Goal: Information Seeking & Learning: Understand process/instructions

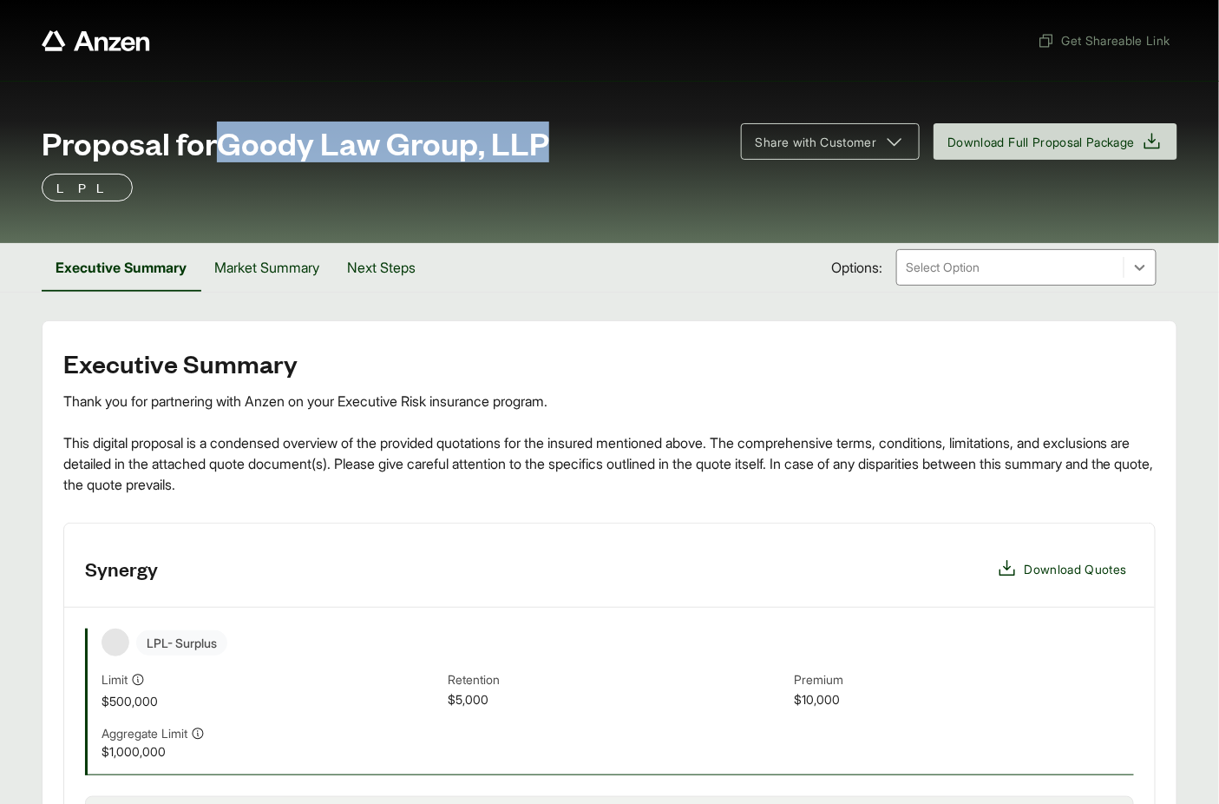
drag, startPoint x: 223, startPoint y: 144, endPoint x: 580, endPoint y: 145, distance: 356.7
click at [580, 145] on div "Proposal for Goody Law Group, LLP" at bounding box center [381, 142] width 679 height 35
copy span "Goody Law Group, LLP"
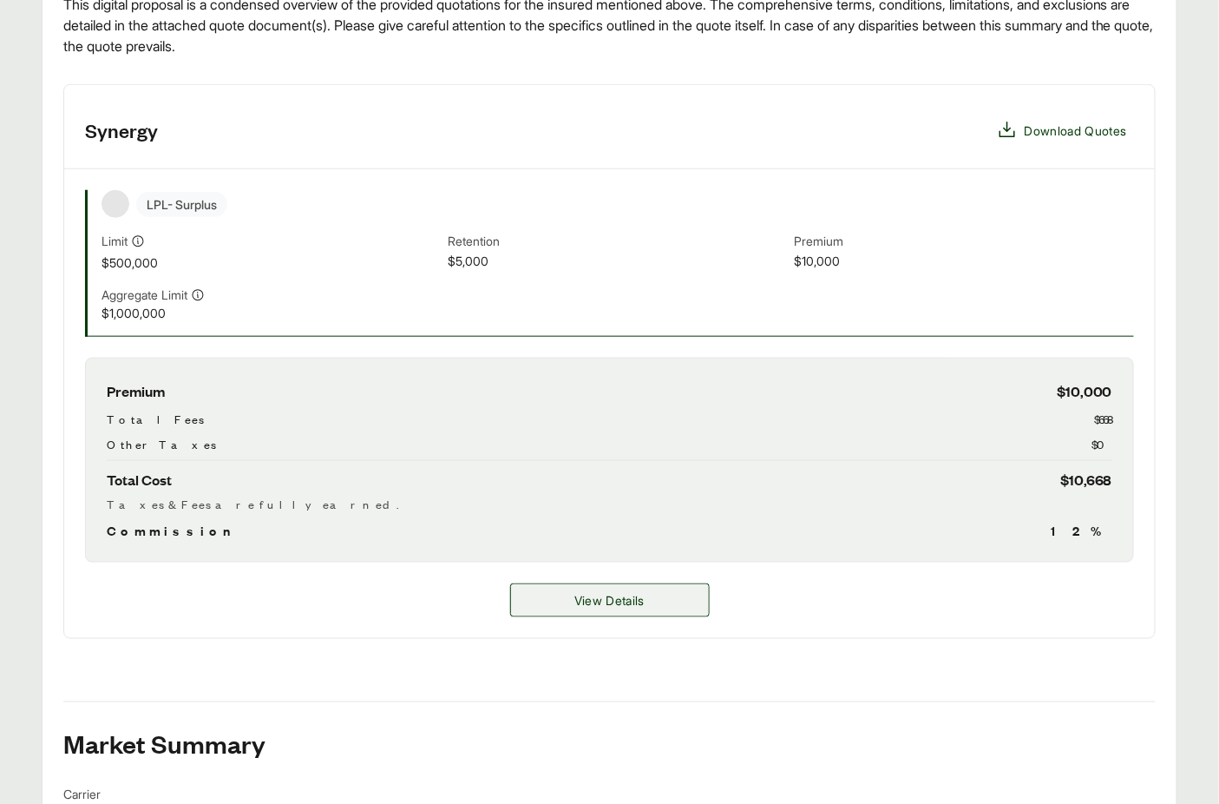
click at [636, 604] on span "View Details" at bounding box center [610, 600] width 70 height 18
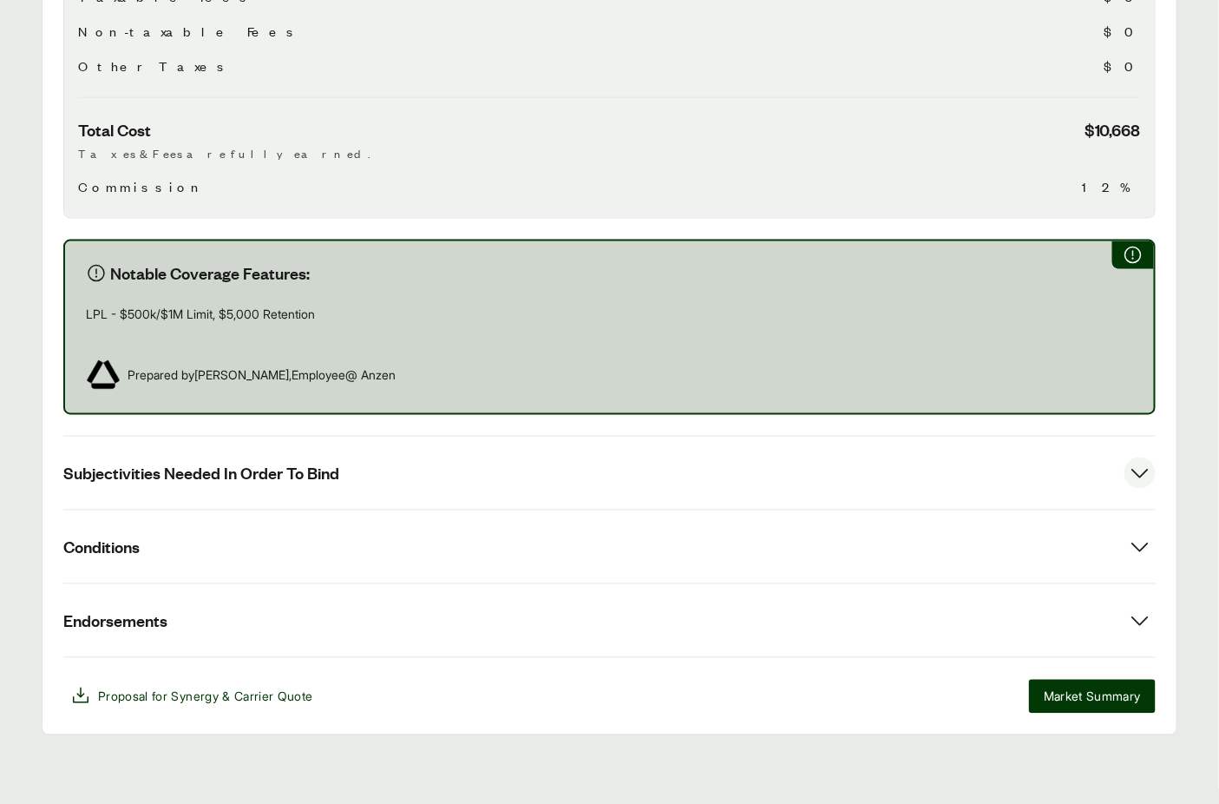
click at [315, 459] on button "Subjectivities Needed In Order To Bind" at bounding box center [609, 473] width 1093 height 73
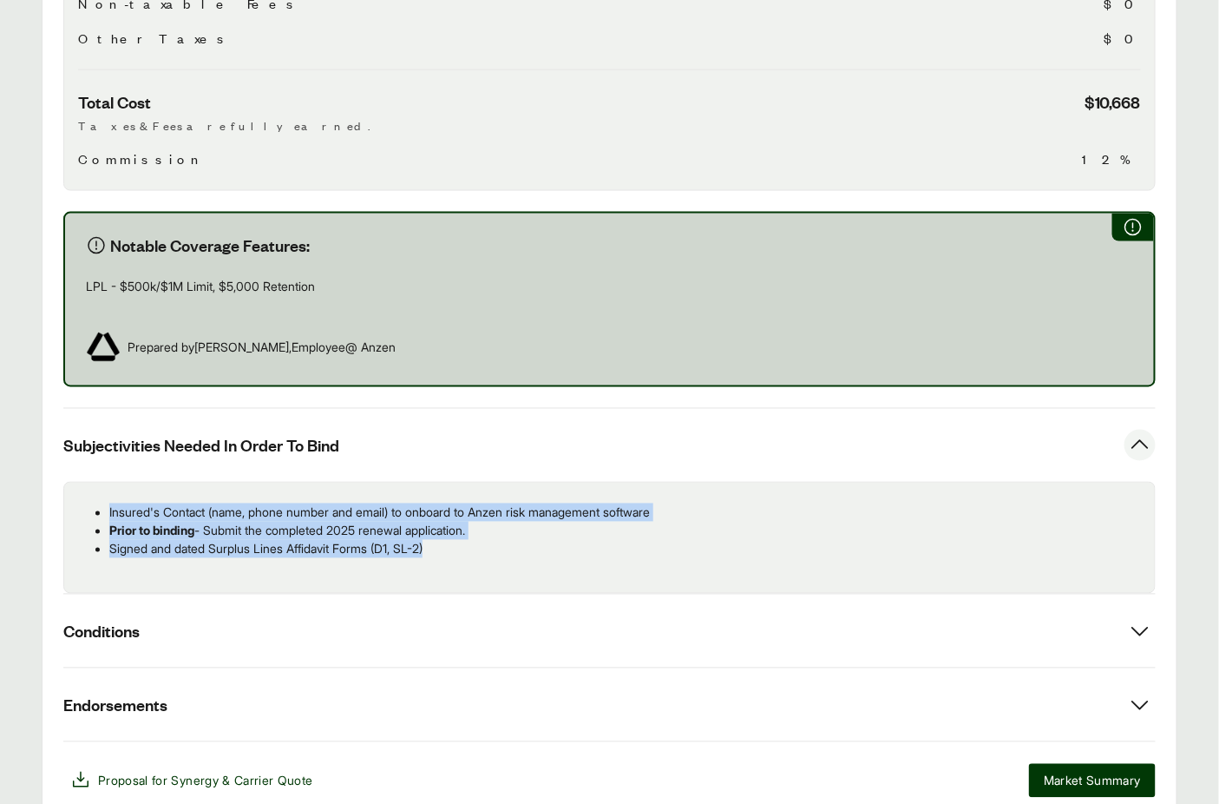
drag, startPoint x: 461, startPoint y: 550, endPoint x: 110, endPoint y: 515, distance: 352.4
click at [110, 515] on ul "Insured's Contact (name, phone number and email) to onboard to Anzen risk manag…" at bounding box center [609, 530] width 1063 height 55
copy ul "Insured's Contact (name, phone number and email) to onboard to Anzen risk manag…"
